Goal: Task Accomplishment & Management: Complete application form

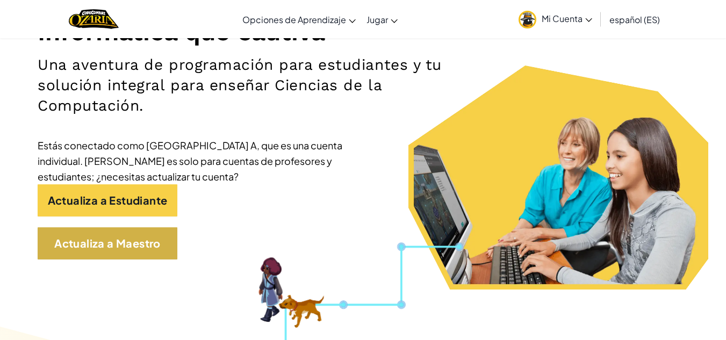
scroll to position [161, 0]
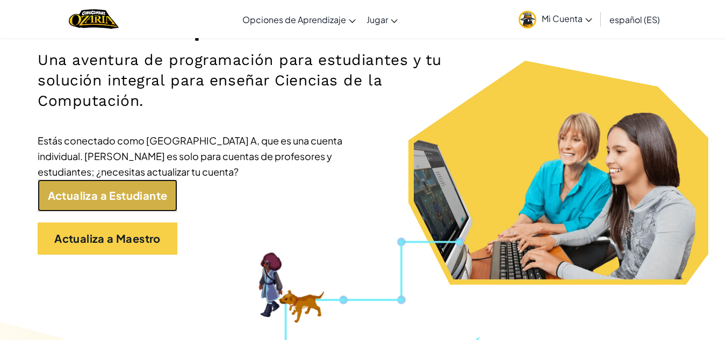
click at [173, 188] on link "Actualiza a Estudiante" at bounding box center [108, 196] width 140 height 32
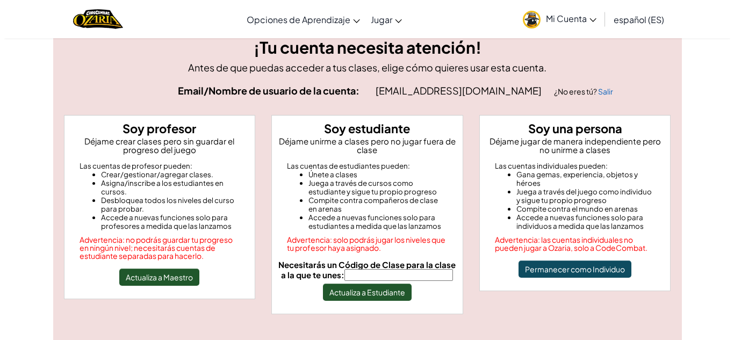
scroll to position [54, 0]
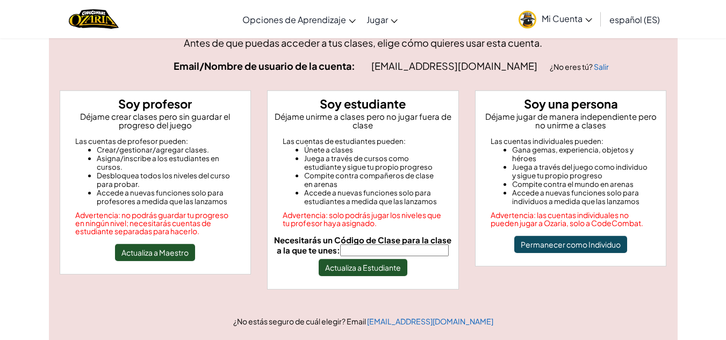
click at [398, 252] on input "Necesitarás un Código de Clase para la clase a la que te unes:" at bounding box center [394, 251] width 109 height 12
type input "PoolBabySharp"
click at [368, 262] on button "Actualiza a Estudiante" at bounding box center [363, 267] width 89 height 17
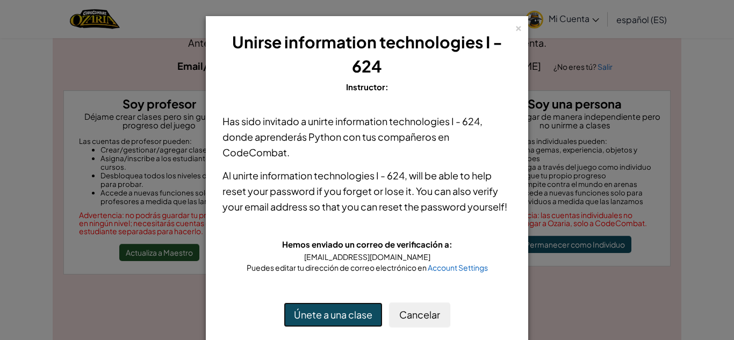
click at [322, 325] on button "Únete a una clase" at bounding box center [333, 315] width 99 height 25
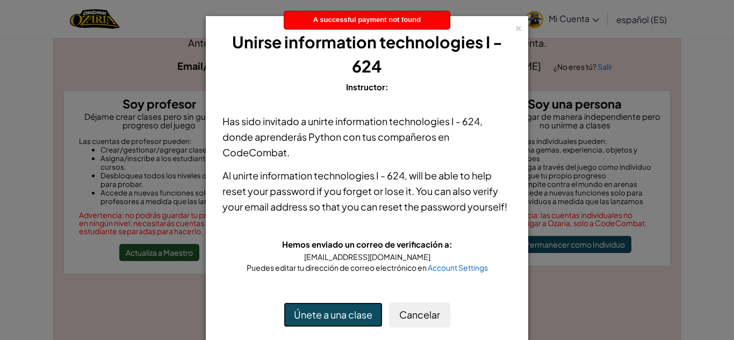
click at [326, 320] on button "Únete a una clase" at bounding box center [333, 315] width 99 height 25
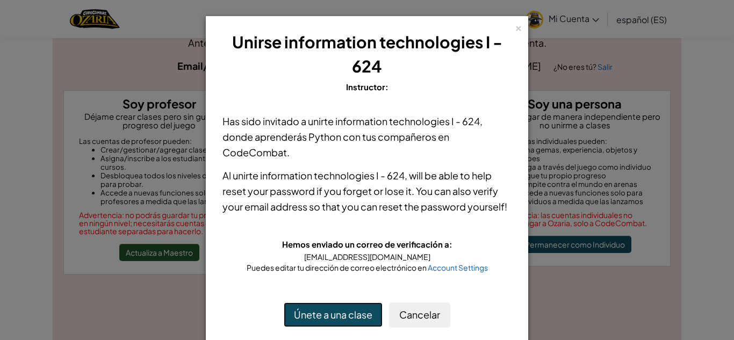
click at [338, 318] on button "Únete a una clase" at bounding box center [333, 315] width 99 height 25
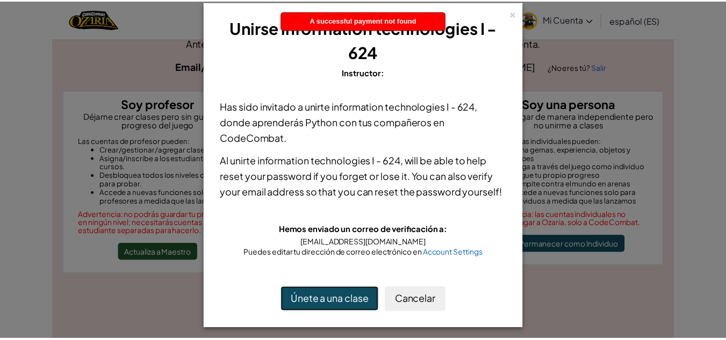
scroll to position [20, 0]
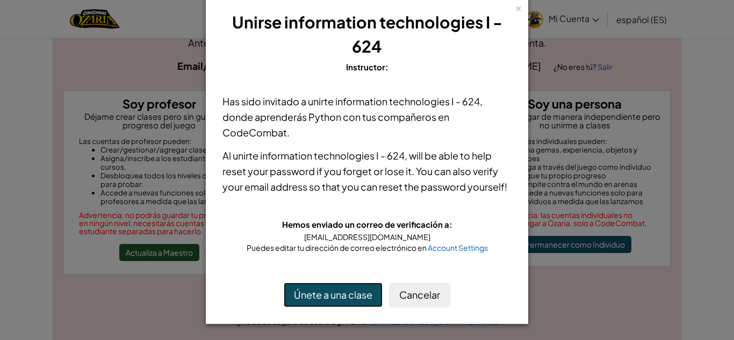
click at [325, 295] on button "Únete a una clase" at bounding box center [333, 295] width 99 height 25
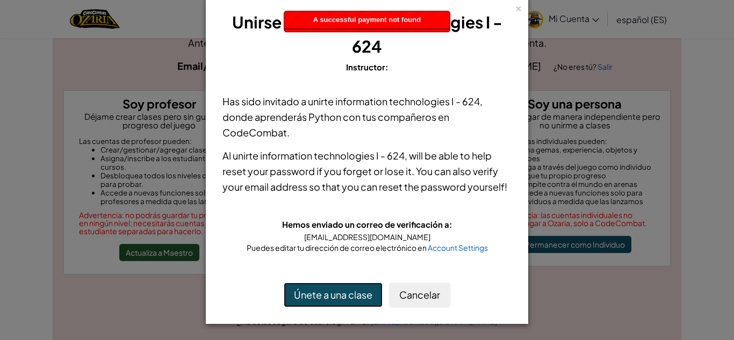
click at [325, 295] on button "Únete a una clase" at bounding box center [333, 295] width 99 height 25
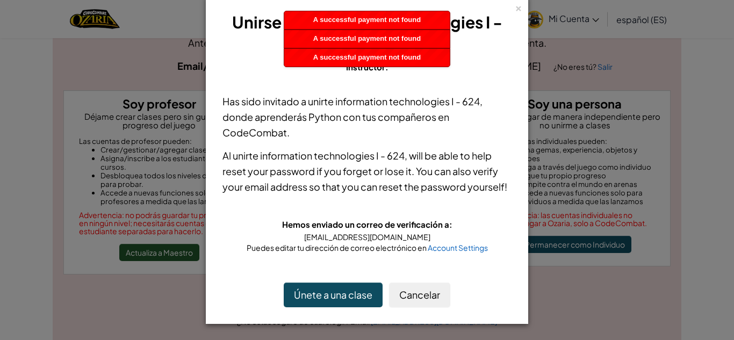
click at [647, 103] on div "× Unirse information technologies I - 624 Instructor: Has sido invitado a unirt…" at bounding box center [367, 170] width 734 height 340
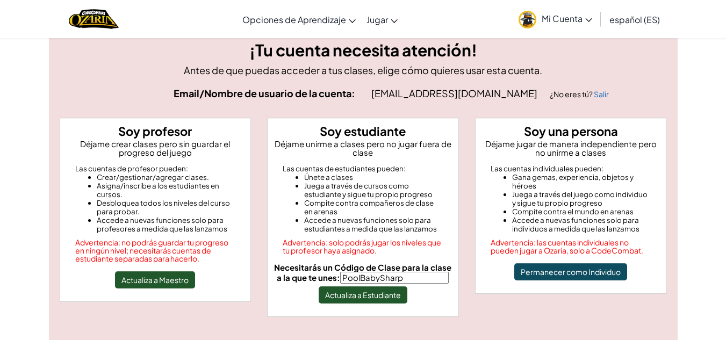
scroll to position [0, 0]
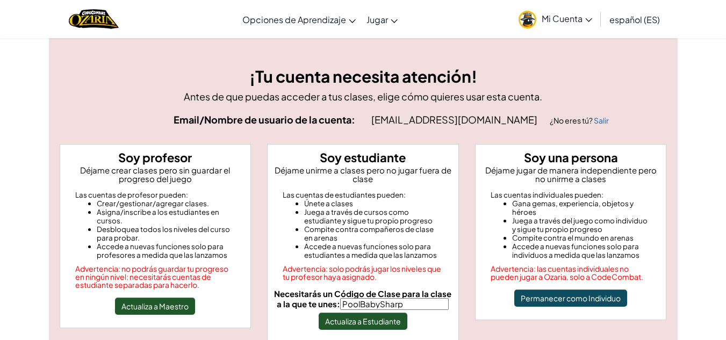
click at [563, 26] on link "Mi Cuenta" at bounding box center [555, 19] width 84 height 34
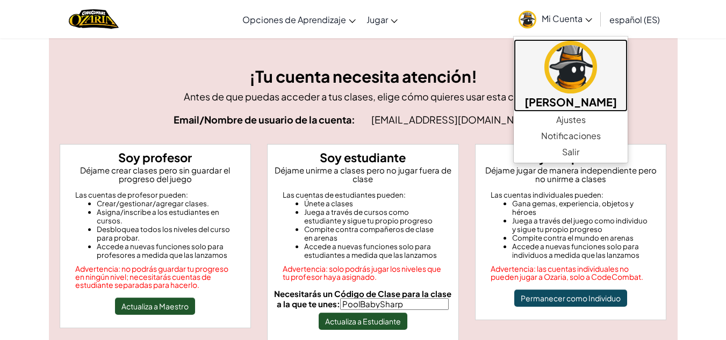
click at [564, 62] on img at bounding box center [571, 67] width 53 height 53
